Goal: Task Accomplishment & Management: Manage account settings

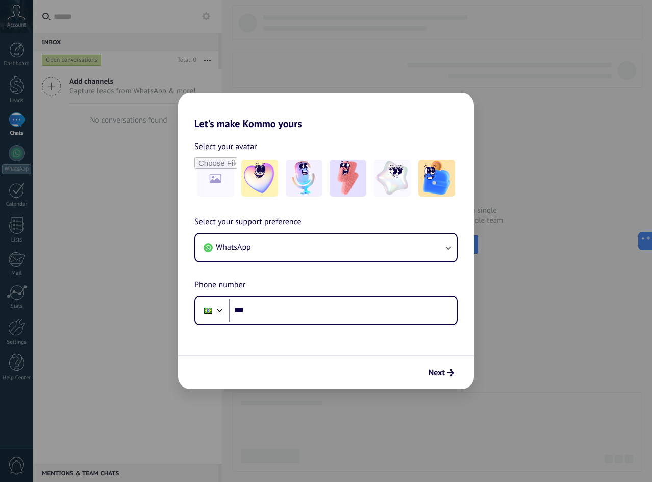
click at [267, 63] on div "Let's make Kommo yours Select your avatar Select your support preference WhatsA…" at bounding box center [326, 241] width 652 height 482
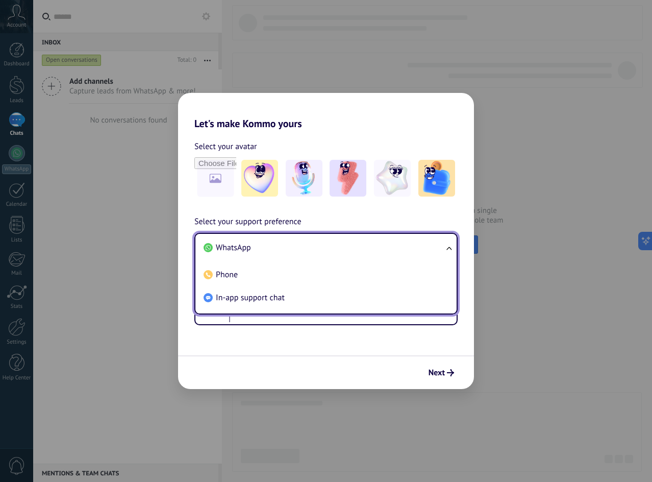
click at [318, 245] on li "WhatsApp" at bounding box center [324, 247] width 249 height 23
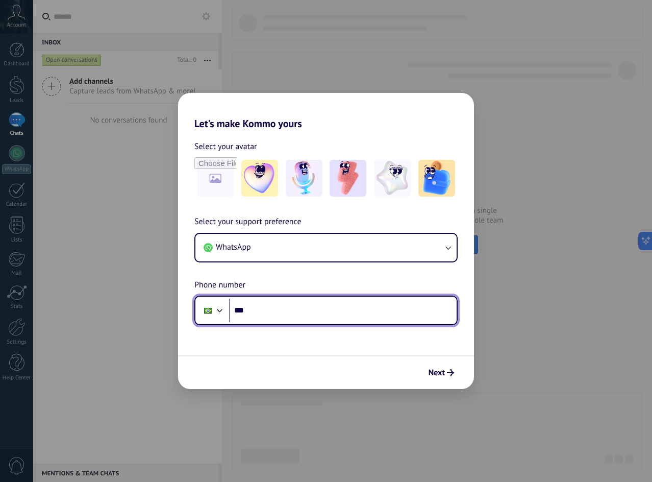
click at [291, 302] on input "***" at bounding box center [343, 310] width 228 height 23
type input "**********"
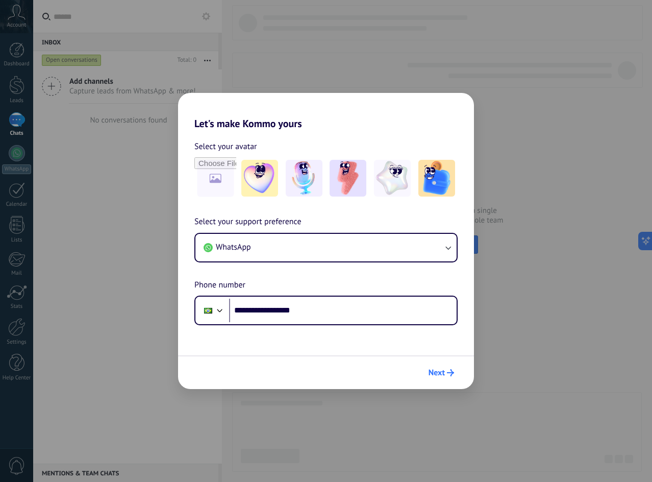
click at [451, 379] on button "Next" at bounding box center [441, 372] width 35 height 17
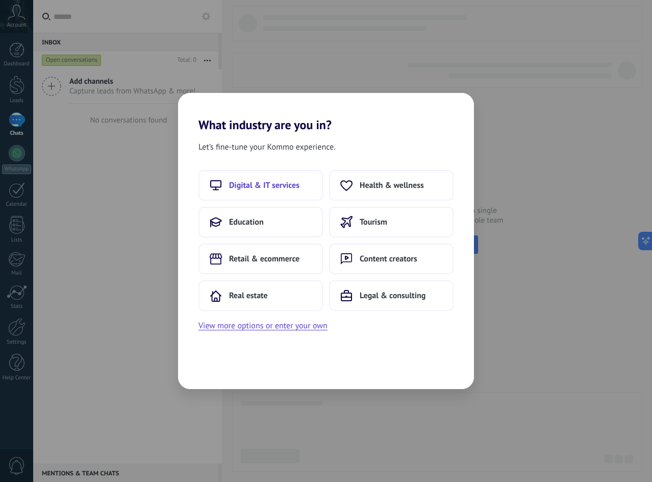
click at [275, 186] on span "Digital & IT services" at bounding box center [264, 185] width 70 height 10
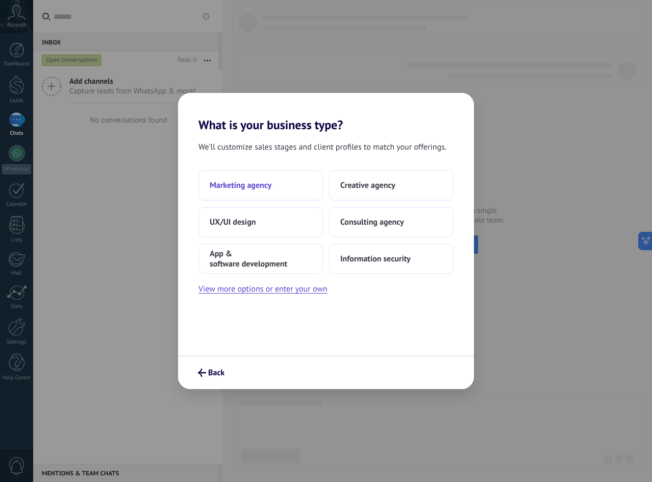
click at [259, 186] on span "Marketing agency" at bounding box center [241, 185] width 62 height 10
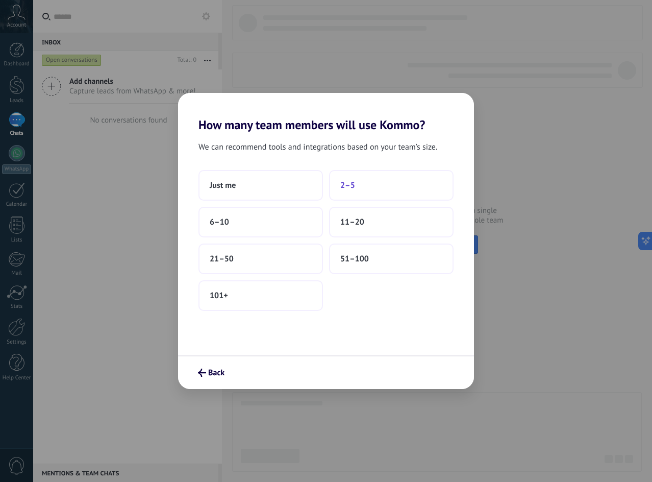
click at [348, 190] on span "2–5" at bounding box center [347, 185] width 15 height 10
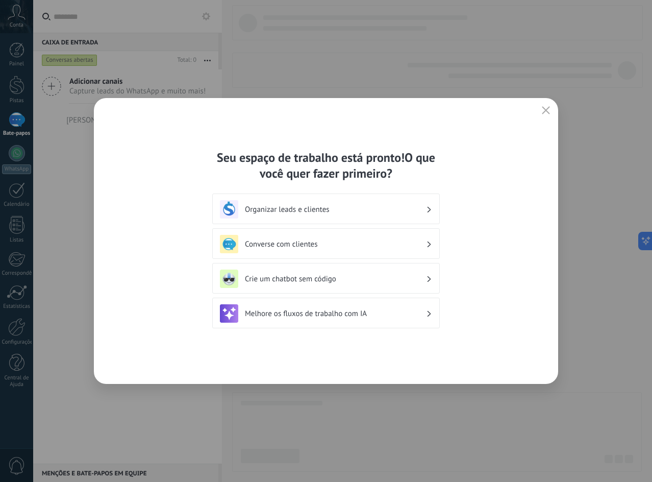
click at [295, 277] on font "Crie um chatbot sem código" at bounding box center [290, 279] width 91 height 10
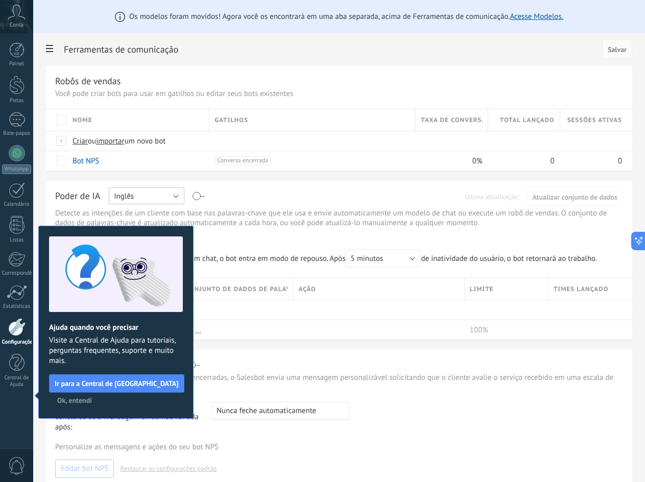
click at [154, 194] on button "Inglês" at bounding box center [147, 195] width 76 height 17
click at [86, 401] on font "Ok, entendi" at bounding box center [74, 400] width 35 height 9
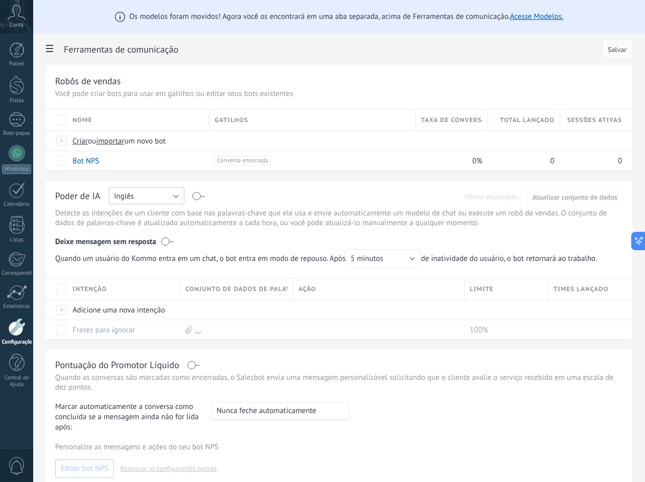
click at [143, 200] on button "Inglês" at bounding box center [147, 195] width 76 height 17
click at [137, 251] on font "Português" at bounding box center [130, 249] width 33 height 10
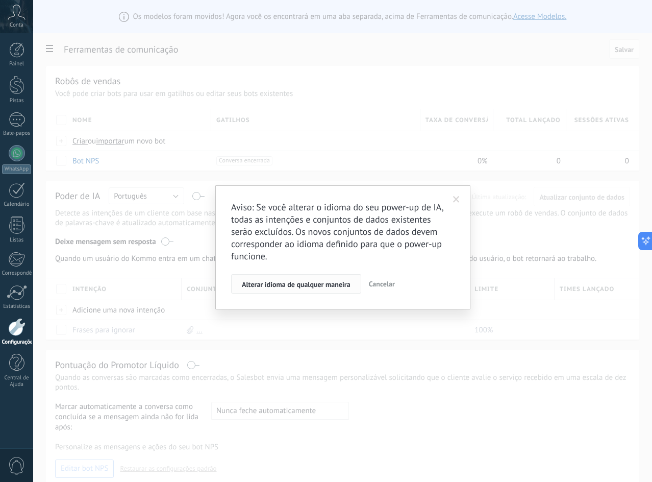
click at [329, 284] on font "Alterar idioma de qualquer maneira" at bounding box center [296, 284] width 109 height 9
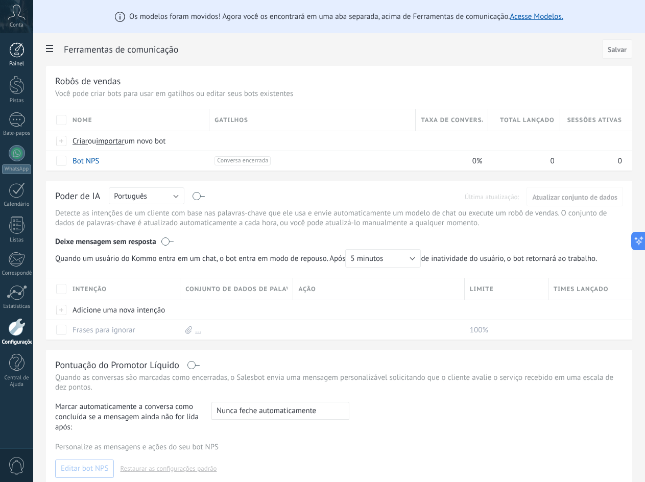
click at [15, 52] on div at bounding box center [16, 49] width 15 height 15
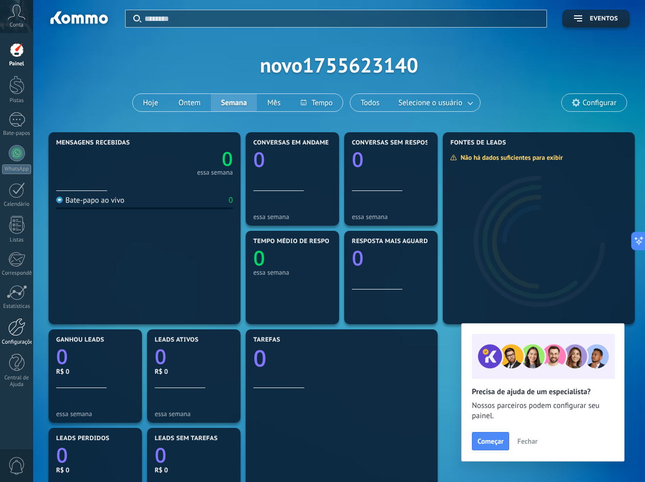
click at [22, 321] on div at bounding box center [16, 327] width 17 height 18
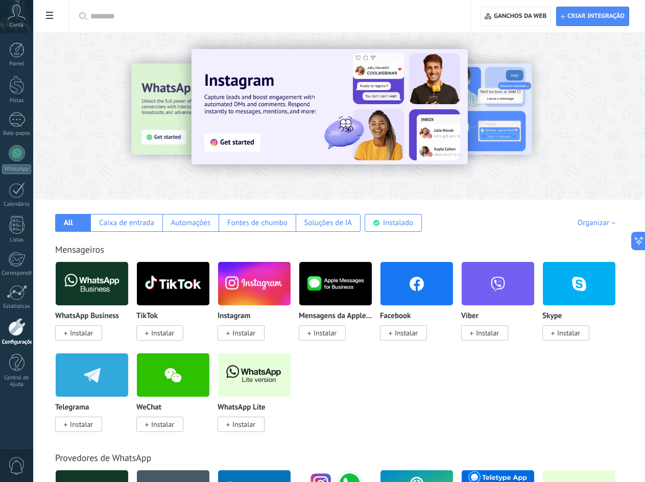
click at [54, 14] on span at bounding box center [49, 17] width 17 height 20
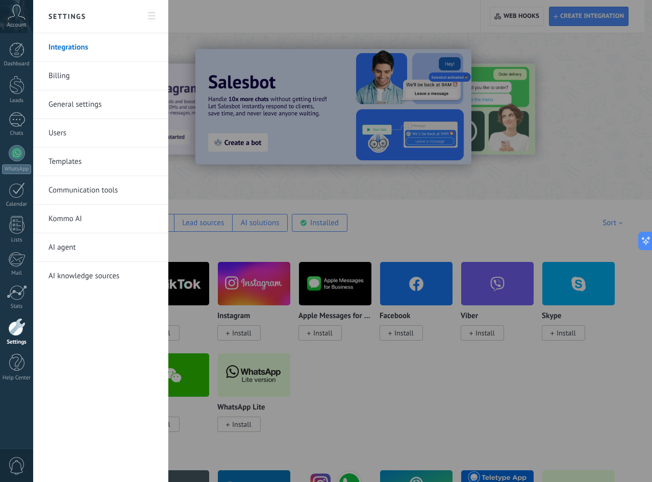
click at [64, 72] on link "Billing" at bounding box center [102, 76] width 109 height 29
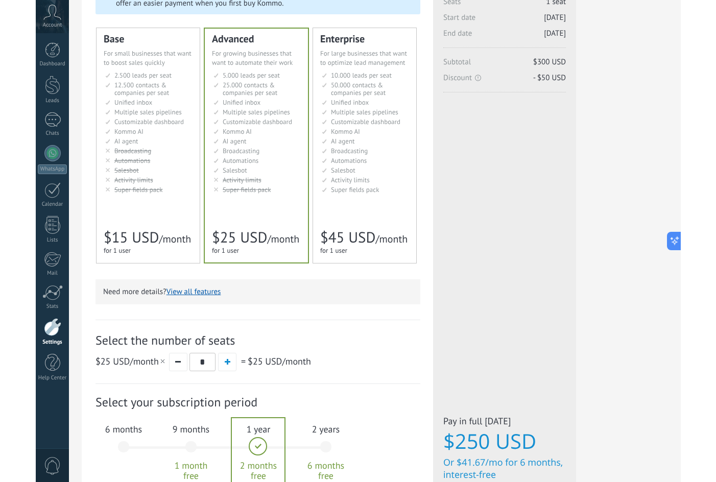
scroll to position [204, 0]
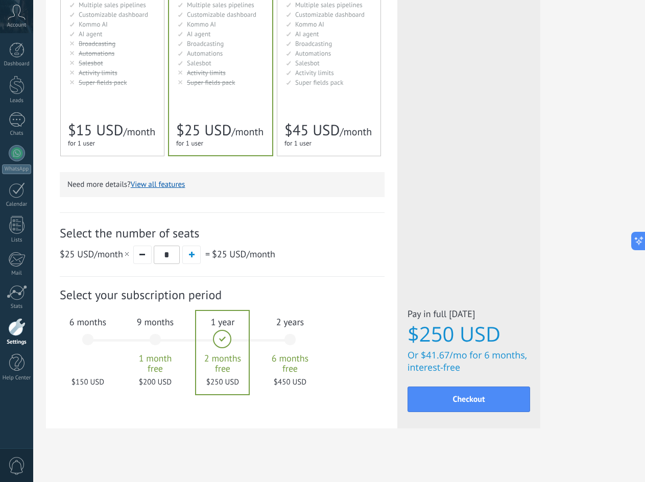
click at [228, 350] on div at bounding box center [222, 352] width 53 height 83
click at [17, 11] on icon at bounding box center [17, 12] width 18 height 15
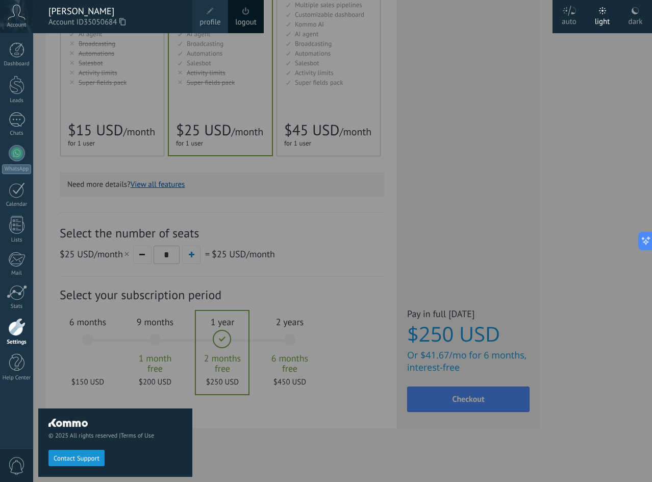
click at [634, 13] on use at bounding box center [635, 10] width 7 height 7
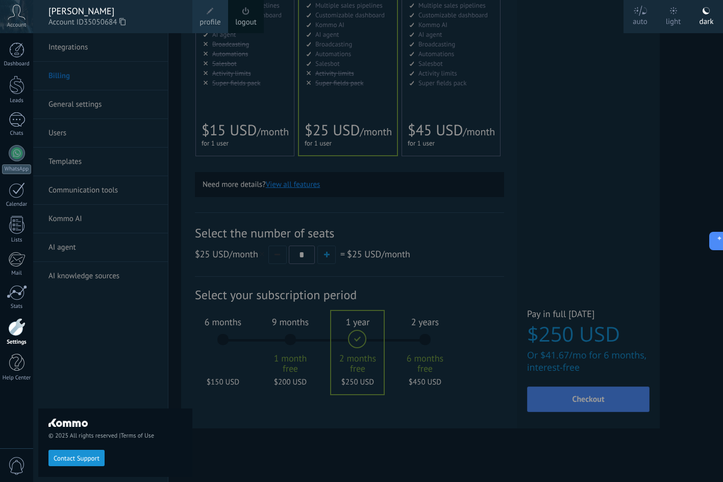
click at [209, 22] on span "profile" at bounding box center [210, 22] width 21 height 11
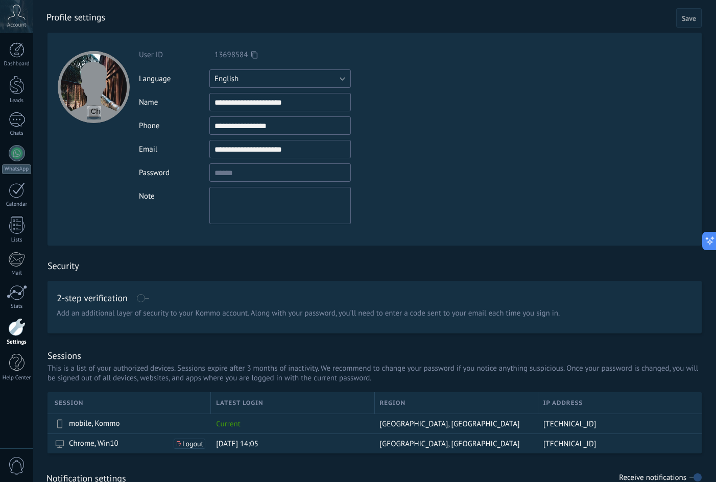
click at [324, 78] on button "English" at bounding box center [279, 78] width 141 height 18
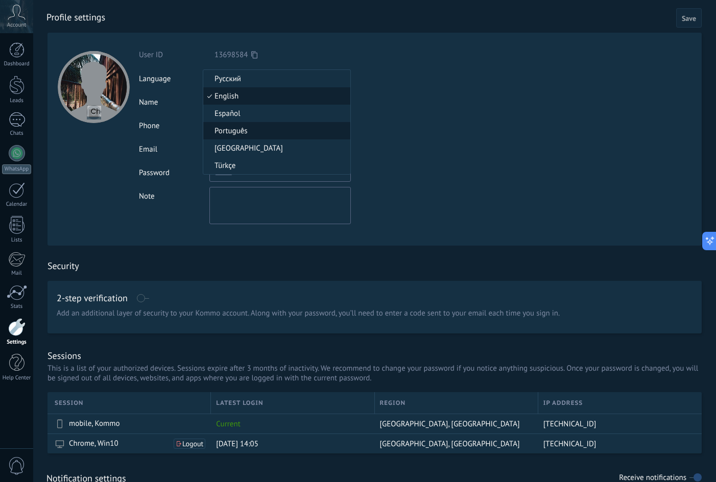
click at [248, 128] on span "Português" at bounding box center [275, 131] width 144 height 10
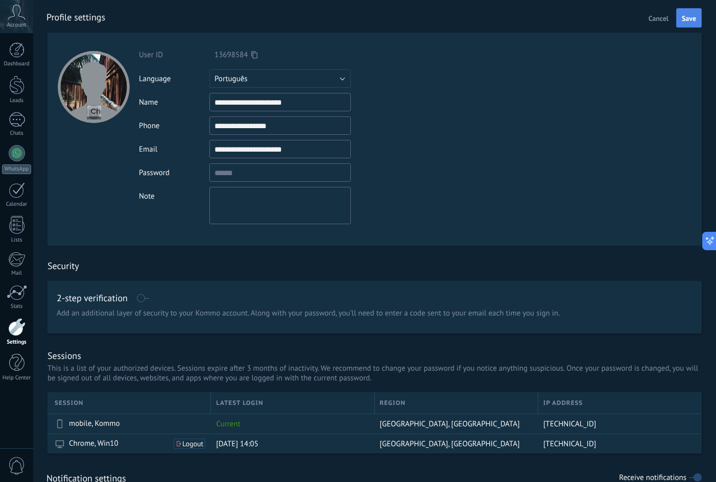
click at [644, 19] on span "Save" at bounding box center [688, 18] width 14 height 7
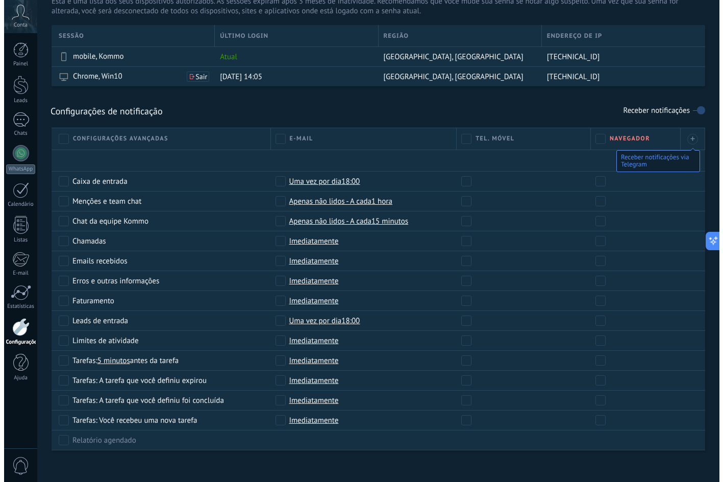
scroll to position [374, 0]
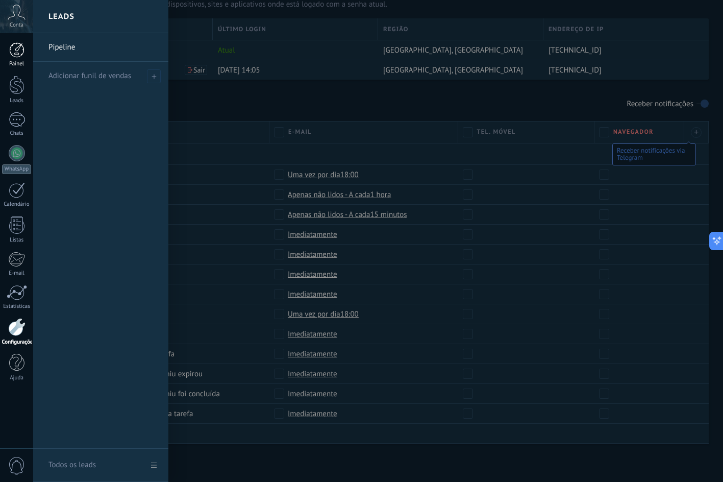
click at [12, 52] on div at bounding box center [16, 49] width 15 height 15
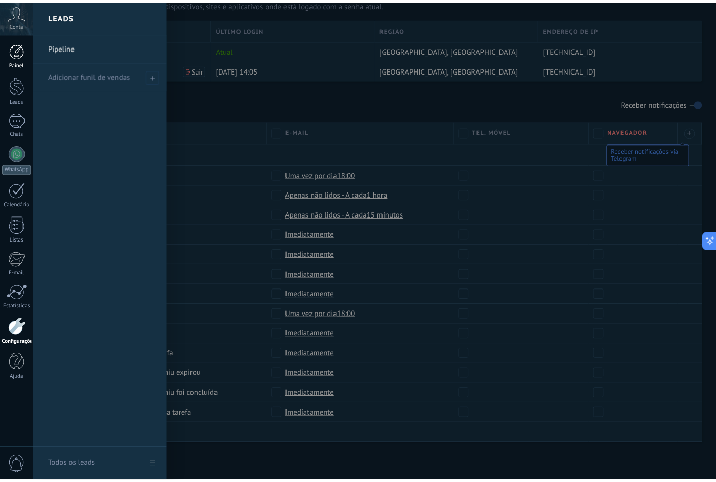
scroll to position [352, 0]
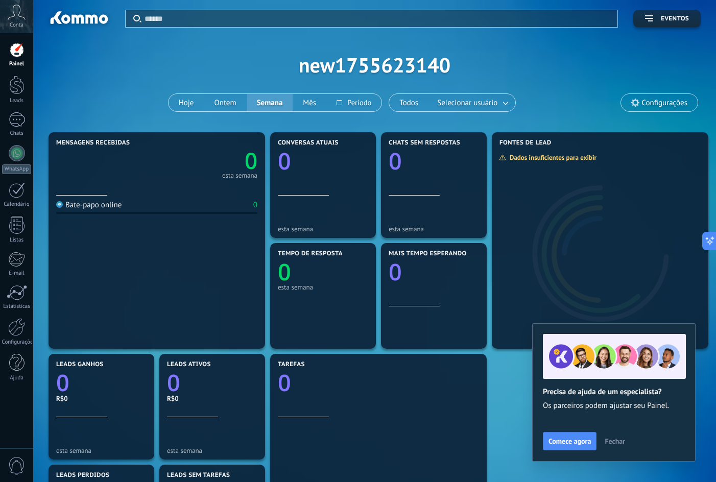
click at [617, 442] on span "Fechar" at bounding box center [614, 440] width 20 height 7
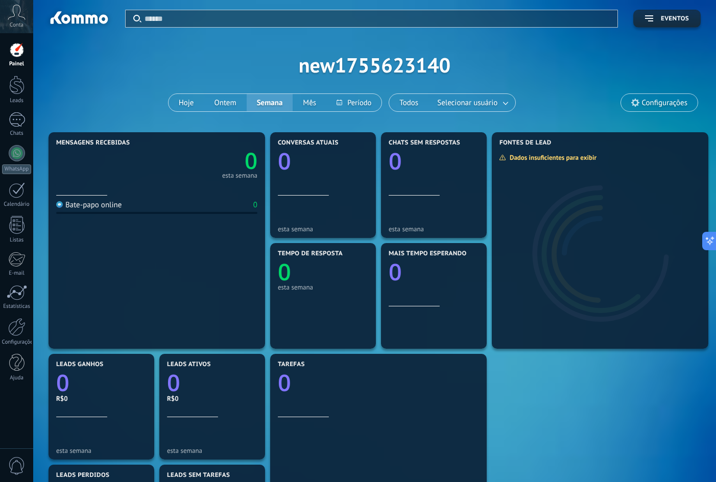
click at [19, 13] on icon at bounding box center [17, 12] width 18 height 15
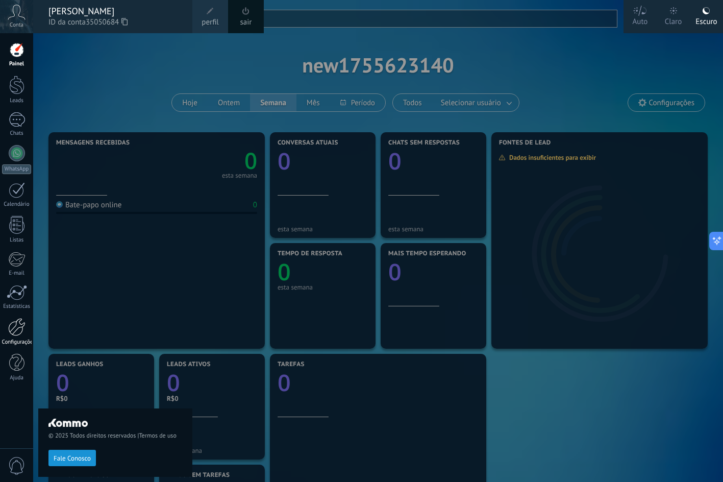
click at [16, 331] on div at bounding box center [16, 327] width 17 height 18
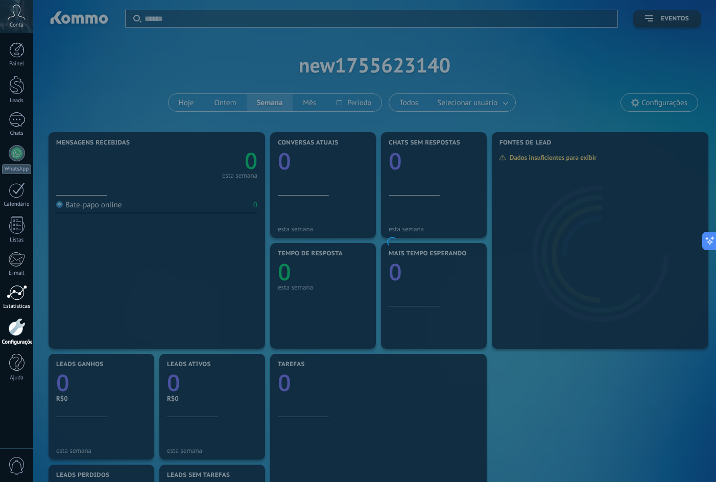
click at [20, 285] on div at bounding box center [17, 292] width 20 height 15
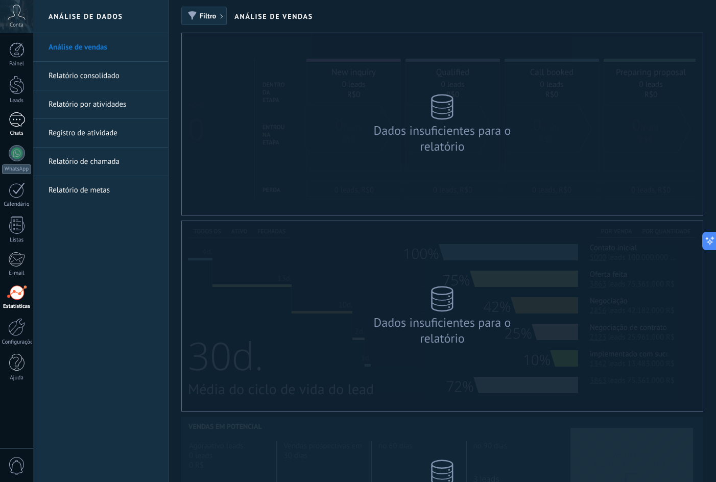
click at [19, 125] on div at bounding box center [17, 119] width 16 height 15
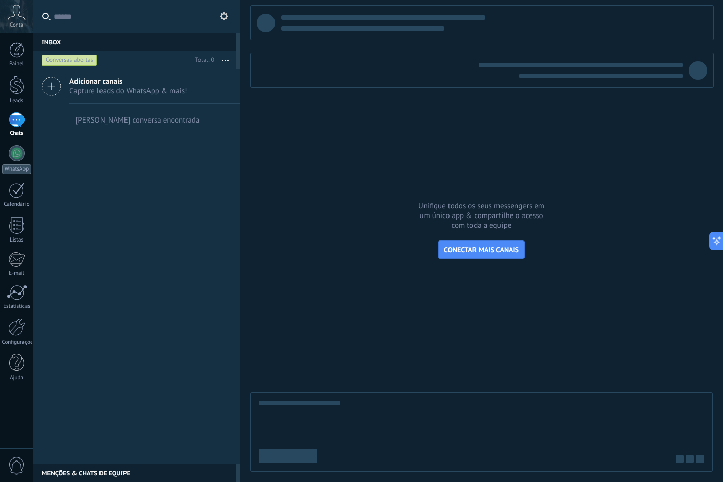
click at [103, 89] on span "Capture leads do WhatsApp & mais!" at bounding box center [128, 91] width 118 height 10
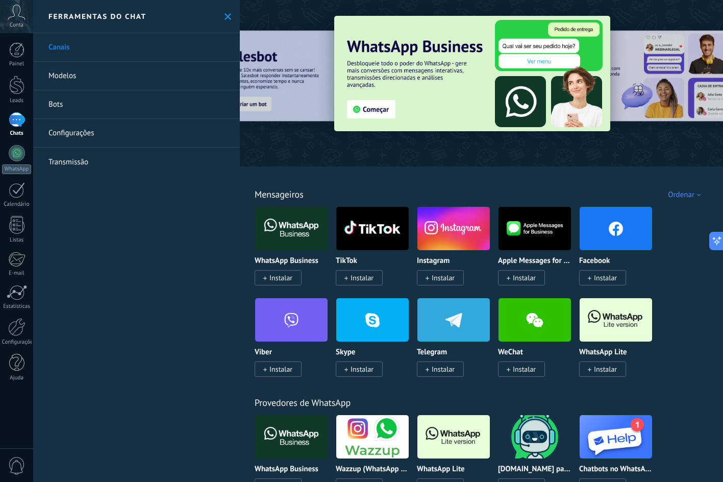
click at [87, 133] on link "Configurações" at bounding box center [136, 133] width 207 height 29
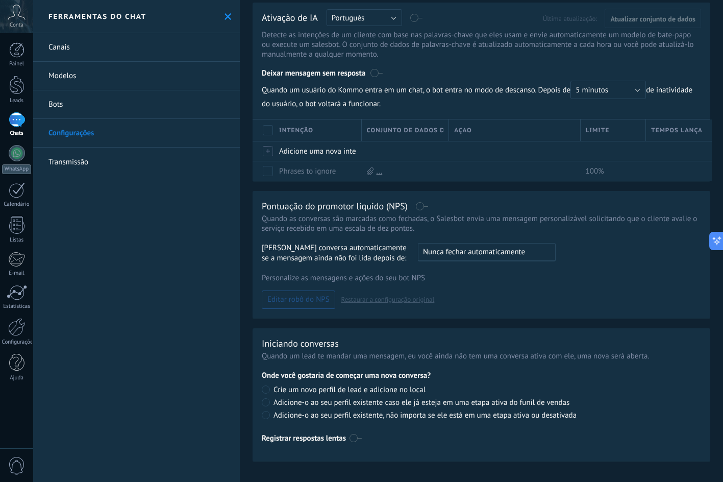
scroll to position [32, 0]
click at [22, 190] on div at bounding box center [17, 190] width 16 height 16
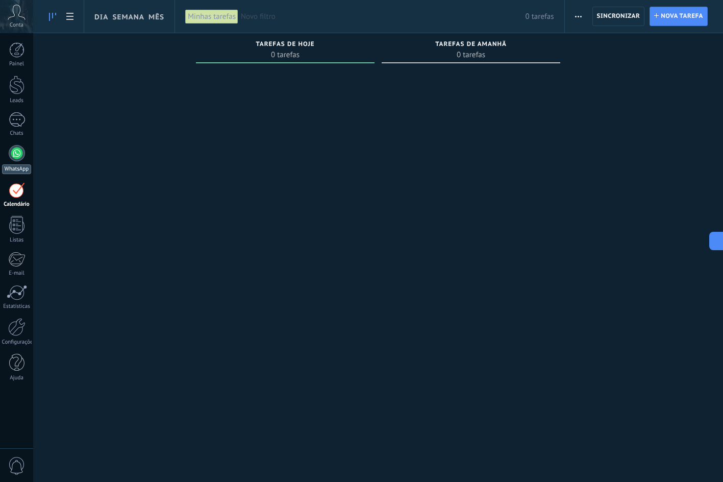
click at [16, 154] on div at bounding box center [17, 153] width 16 height 16
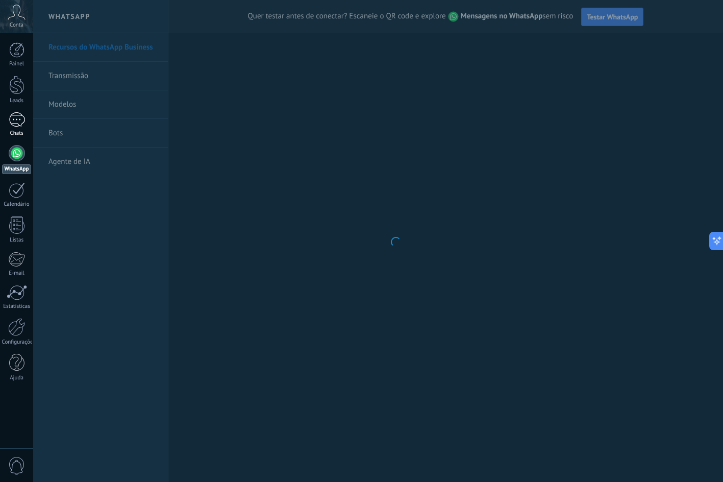
click at [19, 117] on div at bounding box center [17, 119] width 16 height 15
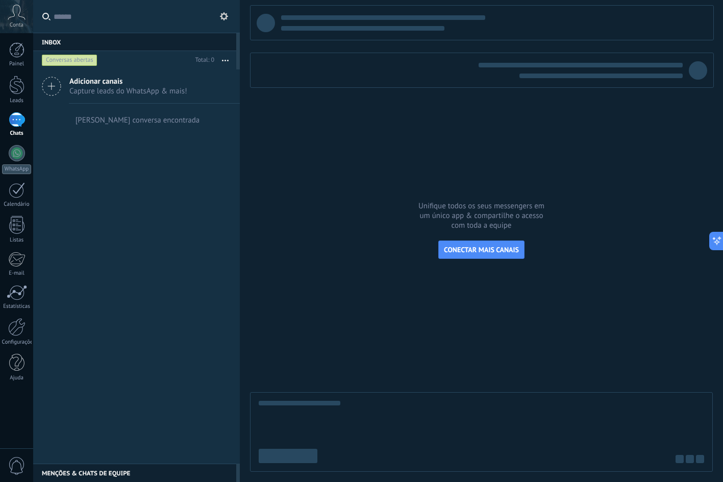
click at [115, 84] on span "Adicionar canais" at bounding box center [128, 82] width 118 height 10
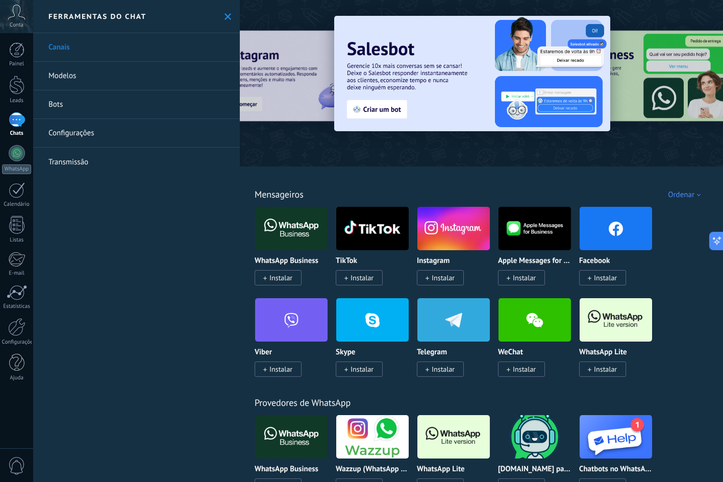
click at [441, 277] on span "Instalar" at bounding box center [443, 277] width 23 height 9
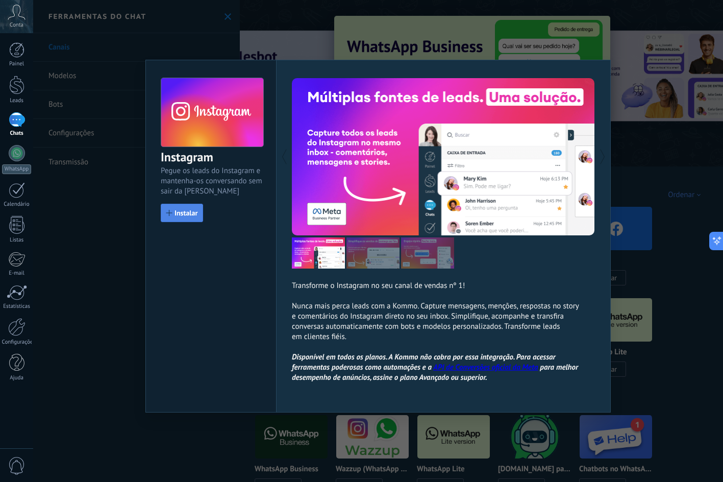
click at [186, 215] on span "Instalar" at bounding box center [186, 212] width 23 height 7
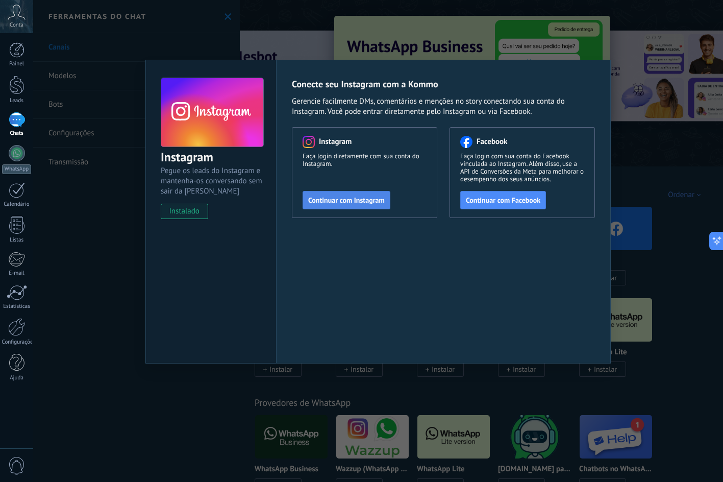
click at [369, 203] on span "Continuar com Instagram" at bounding box center [346, 200] width 77 height 7
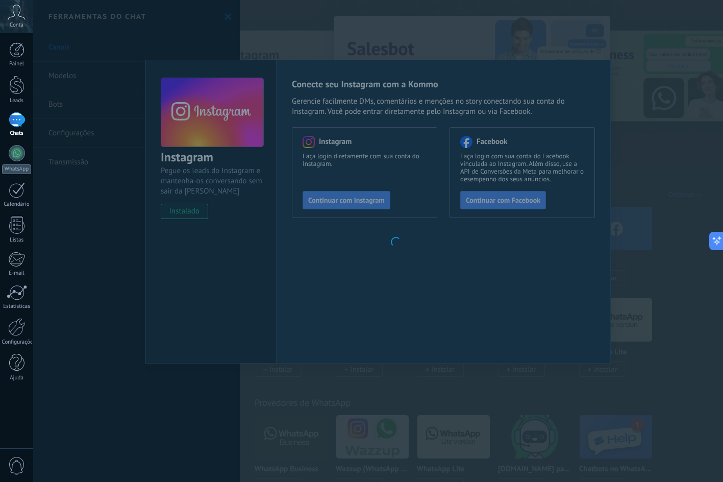
click at [657, 142] on body ".abccls-1,.abccls-2{fill-rule:evenodd}.abccls-2{fill:#fff} .abfcls-1{fill:none}…" at bounding box center [361, 241] width 723 height 482
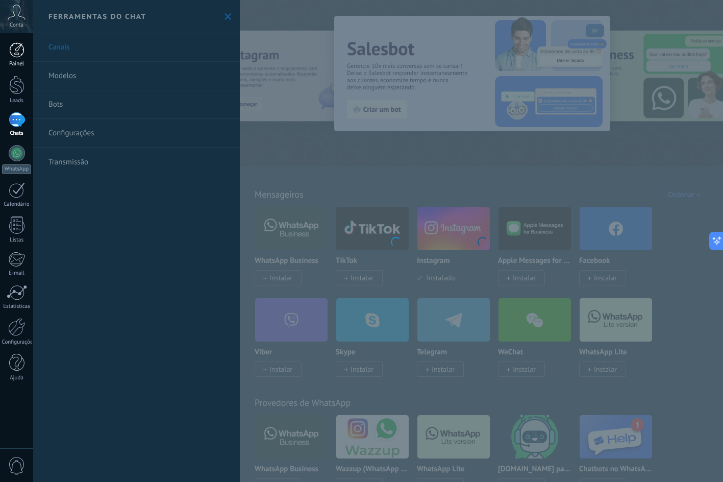
click at [16, 46] on div at bounding box center [16, 49] width 15 height 15
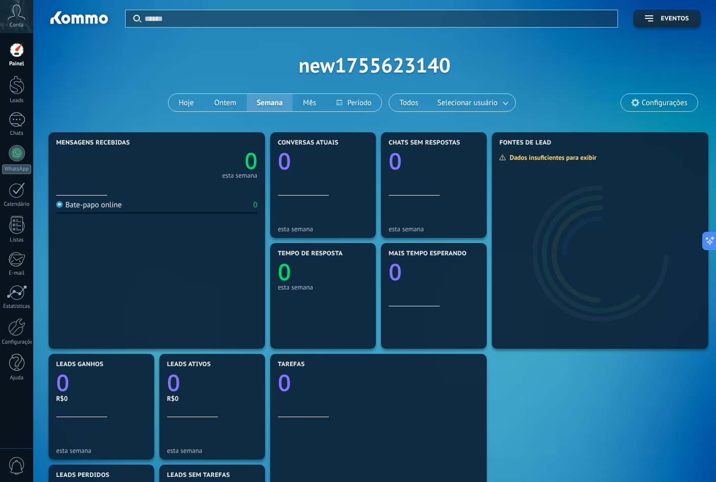
click at [657, 106] on span "Configurações" at bounding box center [664, 103] width 45 height 9
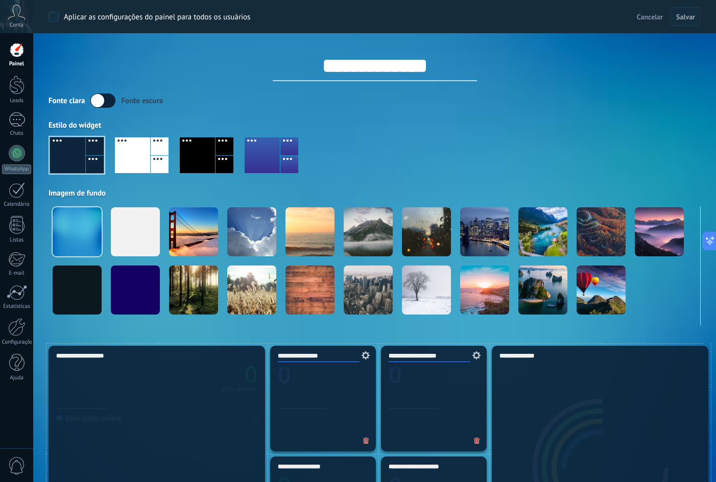
click at [338, 71] on input "**********" at bounding box center [375, 66] width 204 height 31
click at [184, 63] on div "**********" at bounding box center [374, 57] width 652 height 48
click at [18, 117] on div at bounding box center [17, 119] width 16 height 15
